Goal: Book appointment/travel/reservation

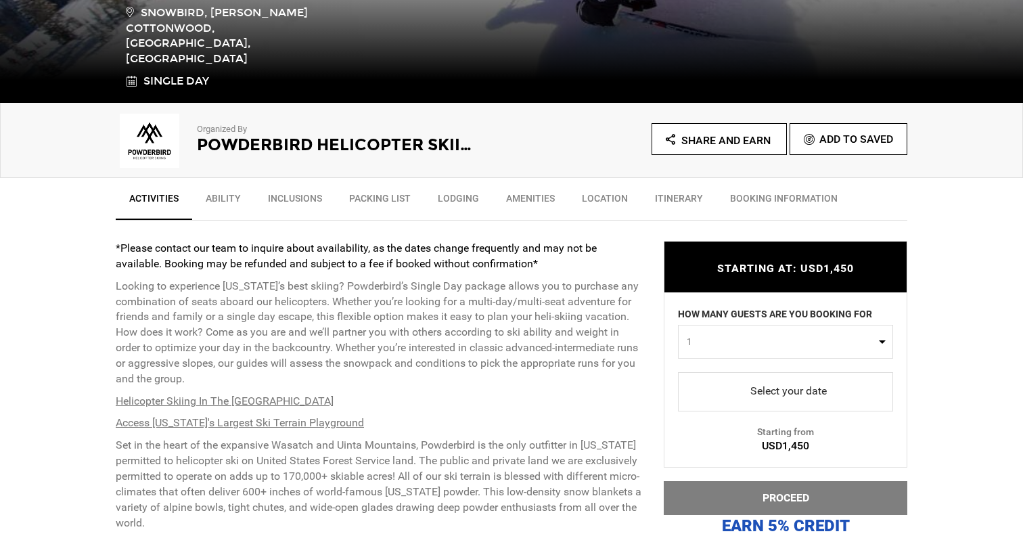
scroll to position [422, 0]
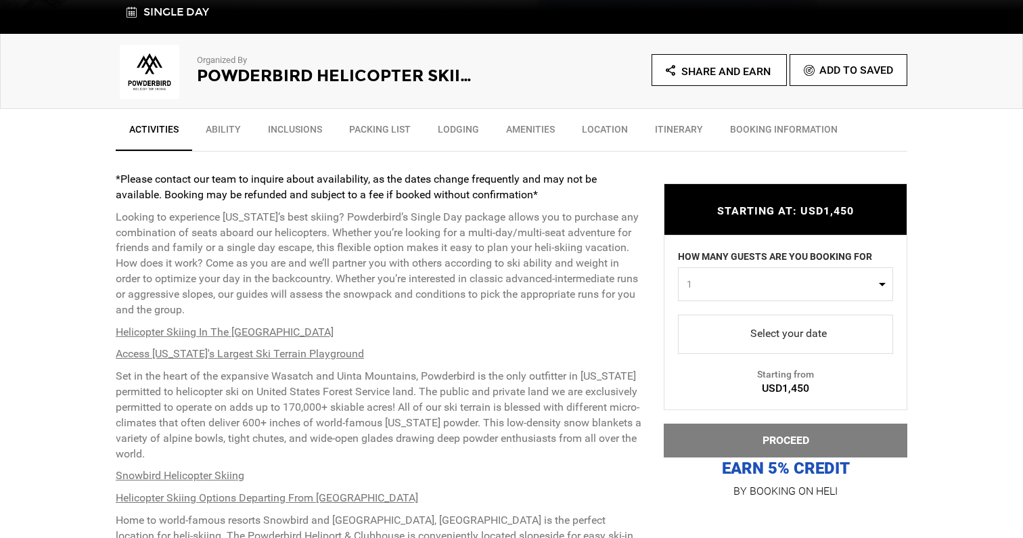
click at [770, 289] on span "1" at bounding box center [781, 284] width 189 height 14
click at [709, 338] on link "2" at bounding box center [786, 341] width 214 height 24
select select "2"
drag, startPoint x: 761, startPoint y: 376, endPoint x: 840, endPoint y: 387, distance: 79.3
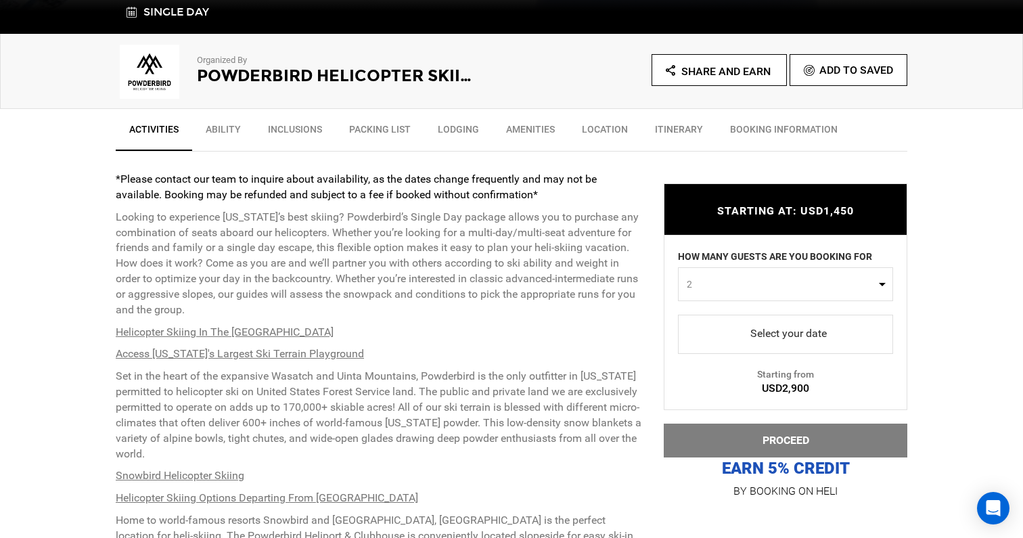
click at [841, 388] on div "Starting from USD2,900" at bounding box center [786, 322] width 242 height 148
click at [840, 387] on div "USD2,900" at bounding box center [786, 388] width 242 height 16
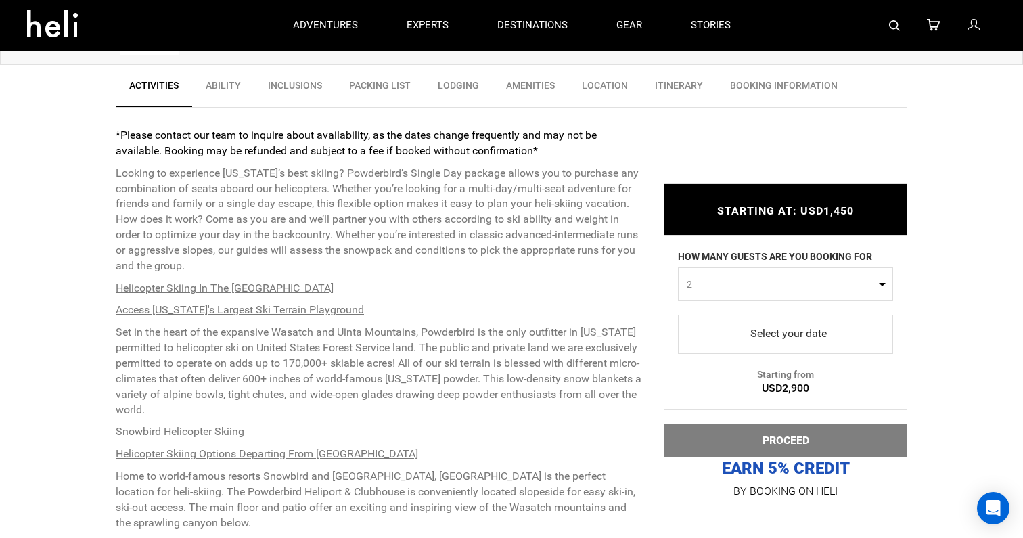
scroll to position [464, 0]
click at [371, 85] on link "Packing List" at bounding box center [380, 91] width 89 height 34
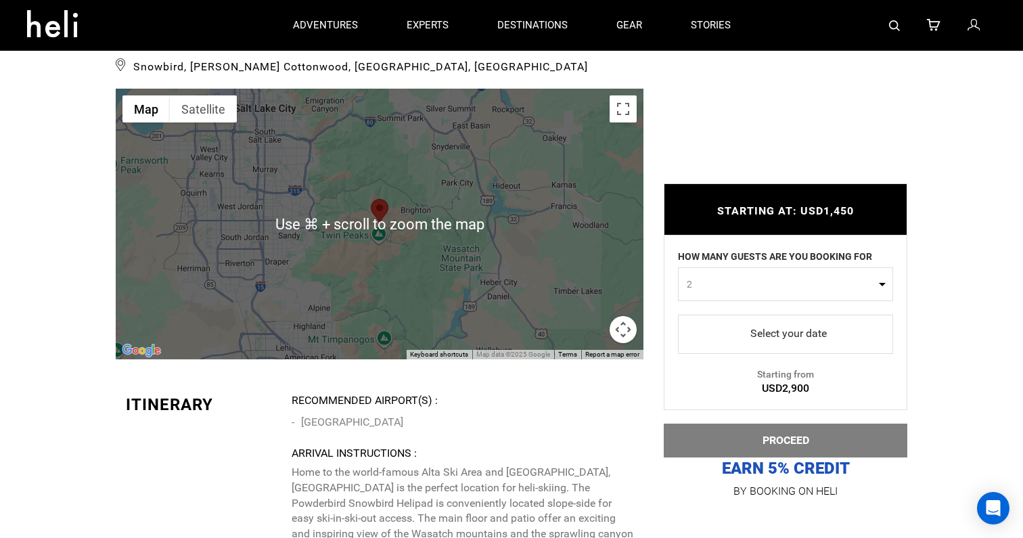
scroll to position [2548, 0]
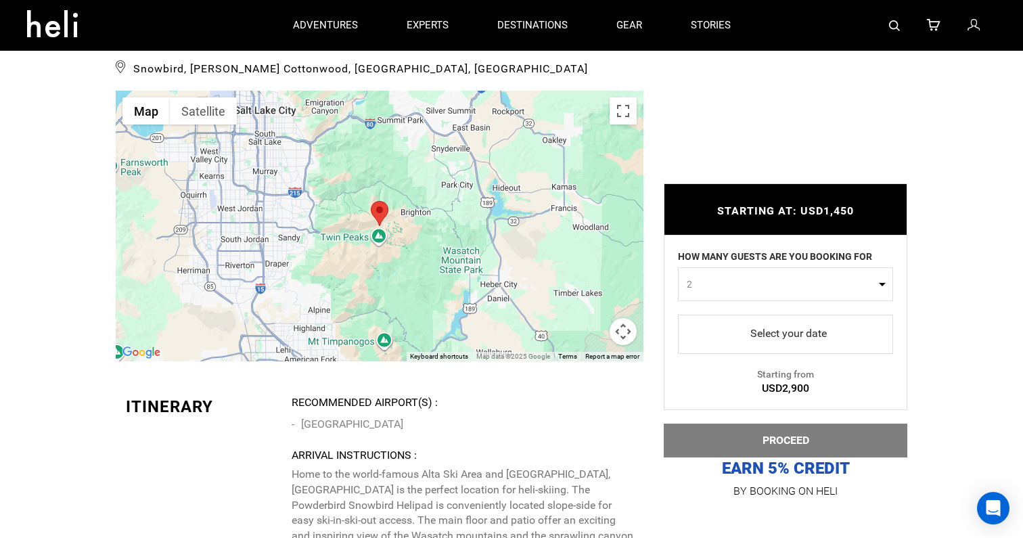
click at [836, 340] on span "select" at bounding box center [786, 334] width 194 height 22
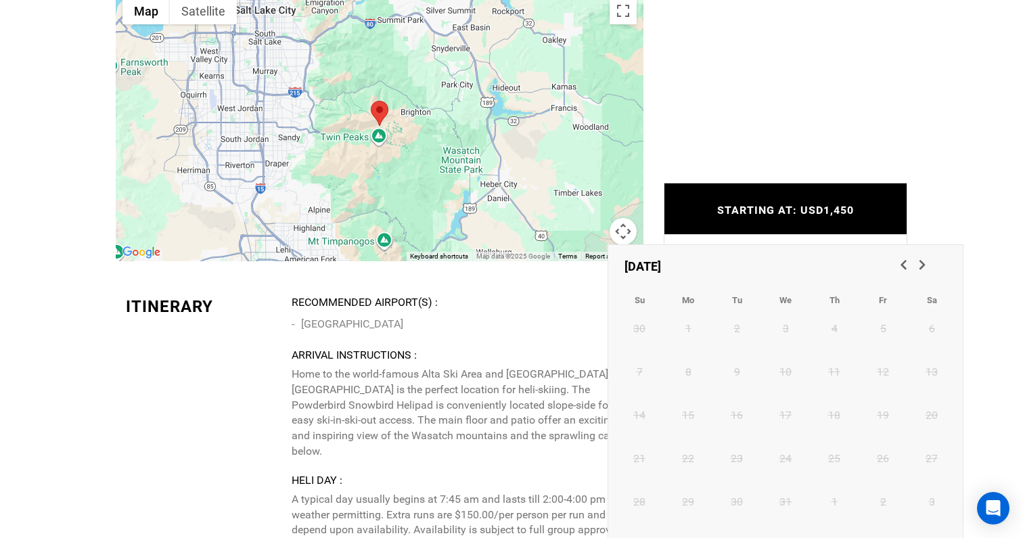
scroll to position [2655, 0]
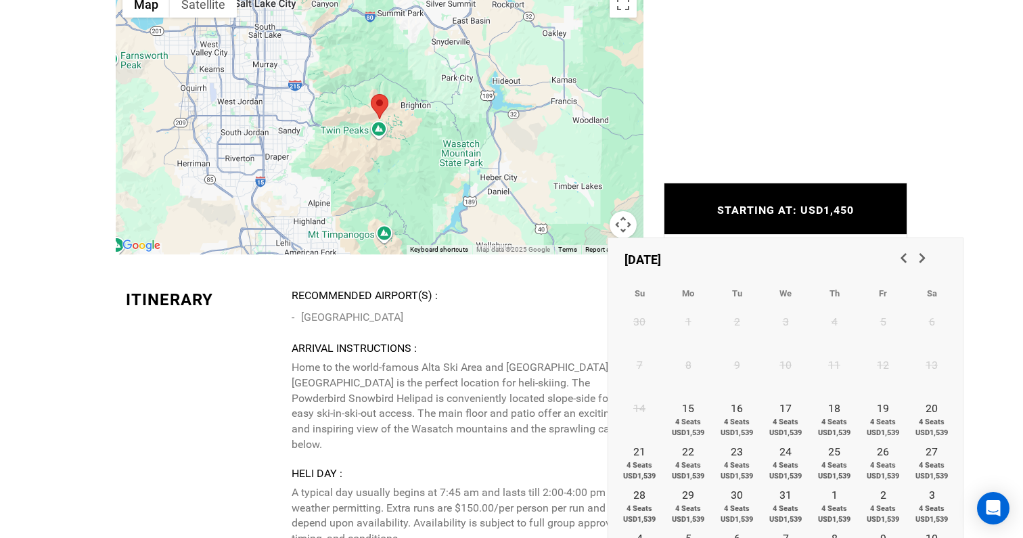
click at [931, 254] on link "Next" at bounding box center [923, 259] width 23 height 23
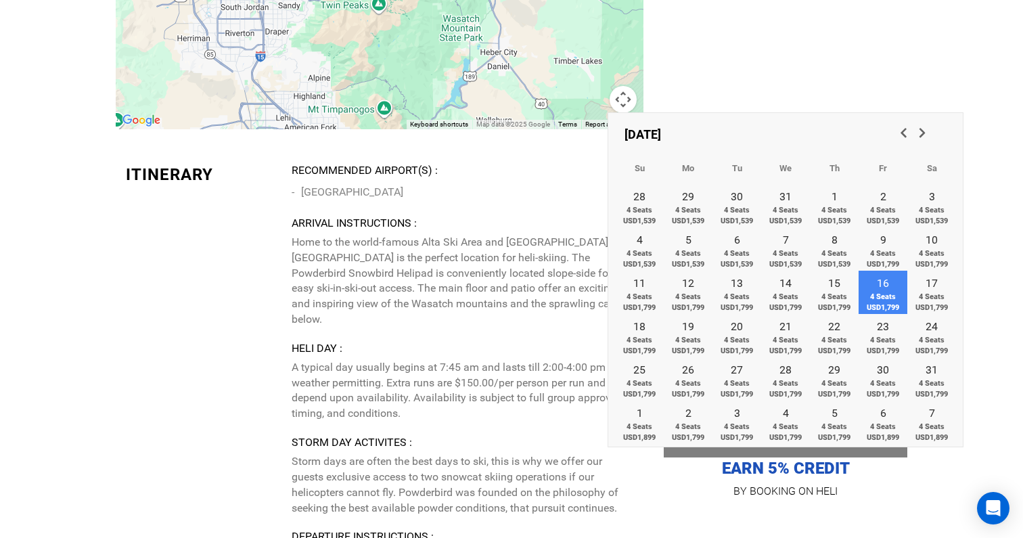
scroll to position [2707, 0]
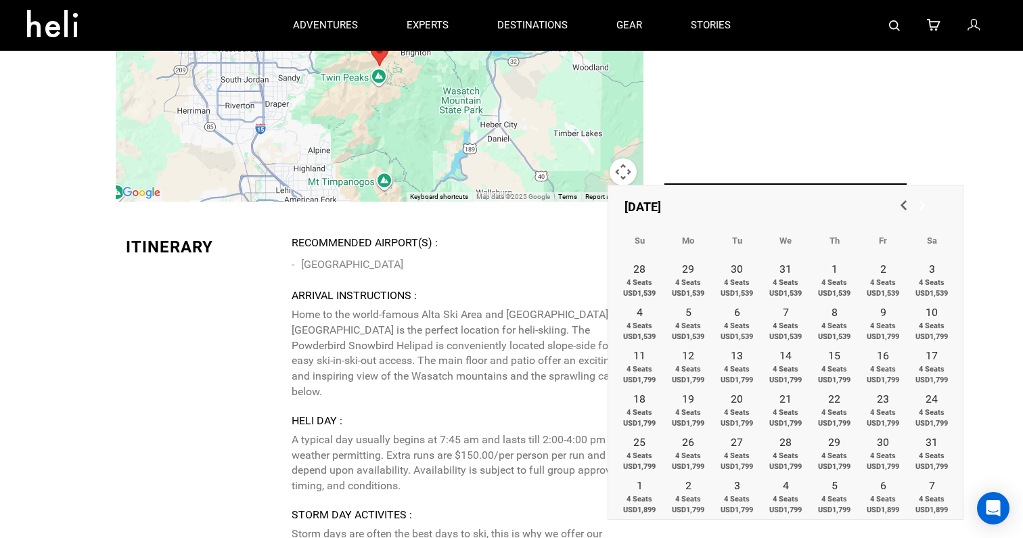
click at [927, 210] on span "Next" at bounding box center [921, 205] width 14 height 14
click at [646, 323] on span "4 Seats USD1,899" at bounding box center [639, 331] width 49 height 21
type input "[DATE]"
